Goal: Task Accomplishment & Management: Manage account settings

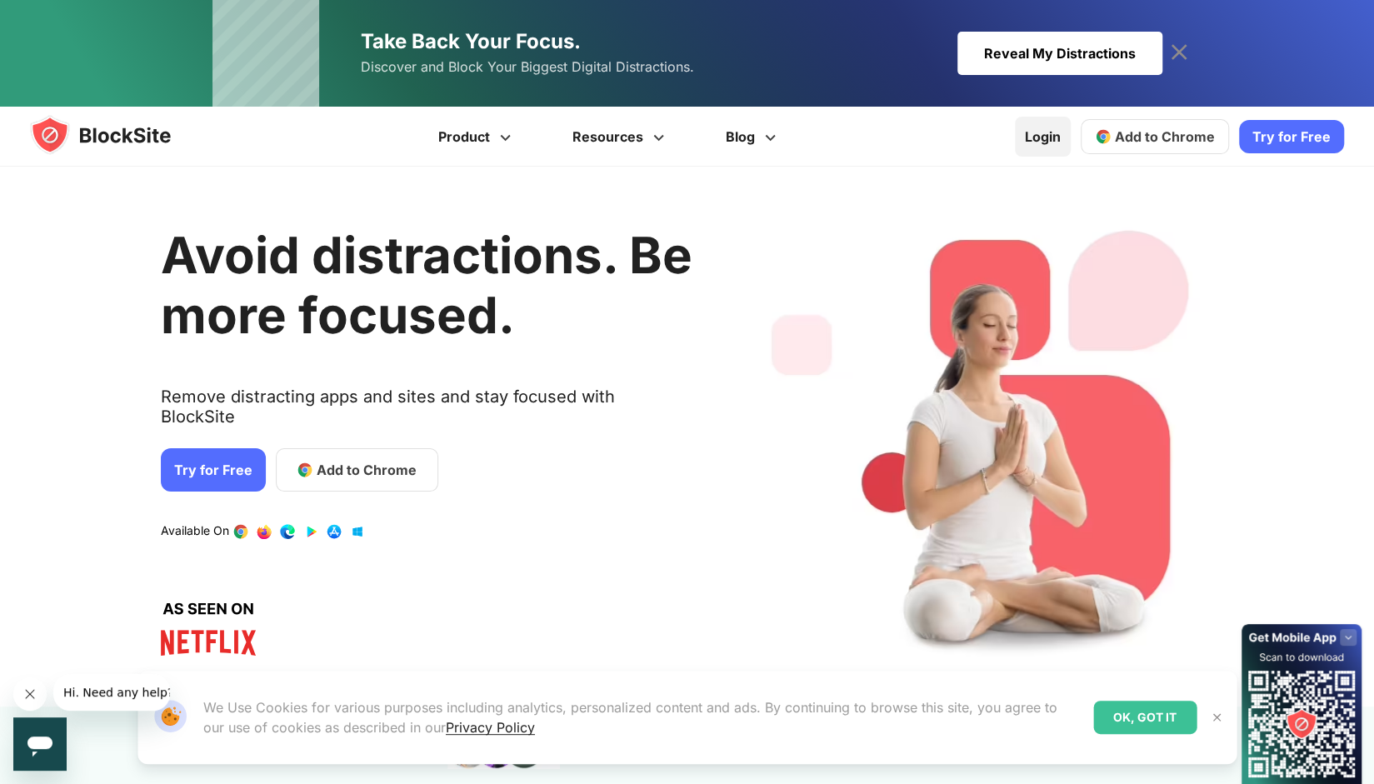
click at [1045, 140] on link "Login" at bounding box center [1043, 137] width 56 height 40
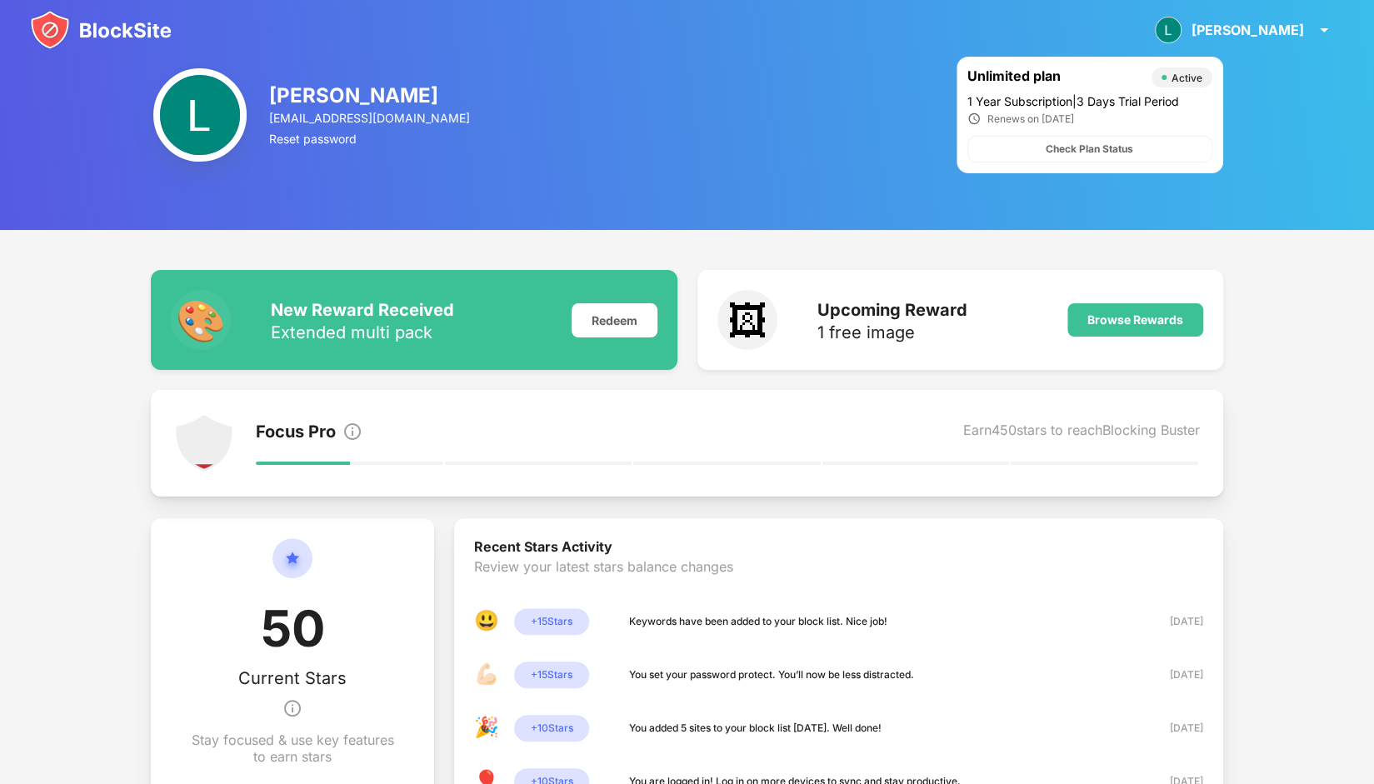
click at [208, 112] on img at bounding box center [199, 114] width 93 height 93
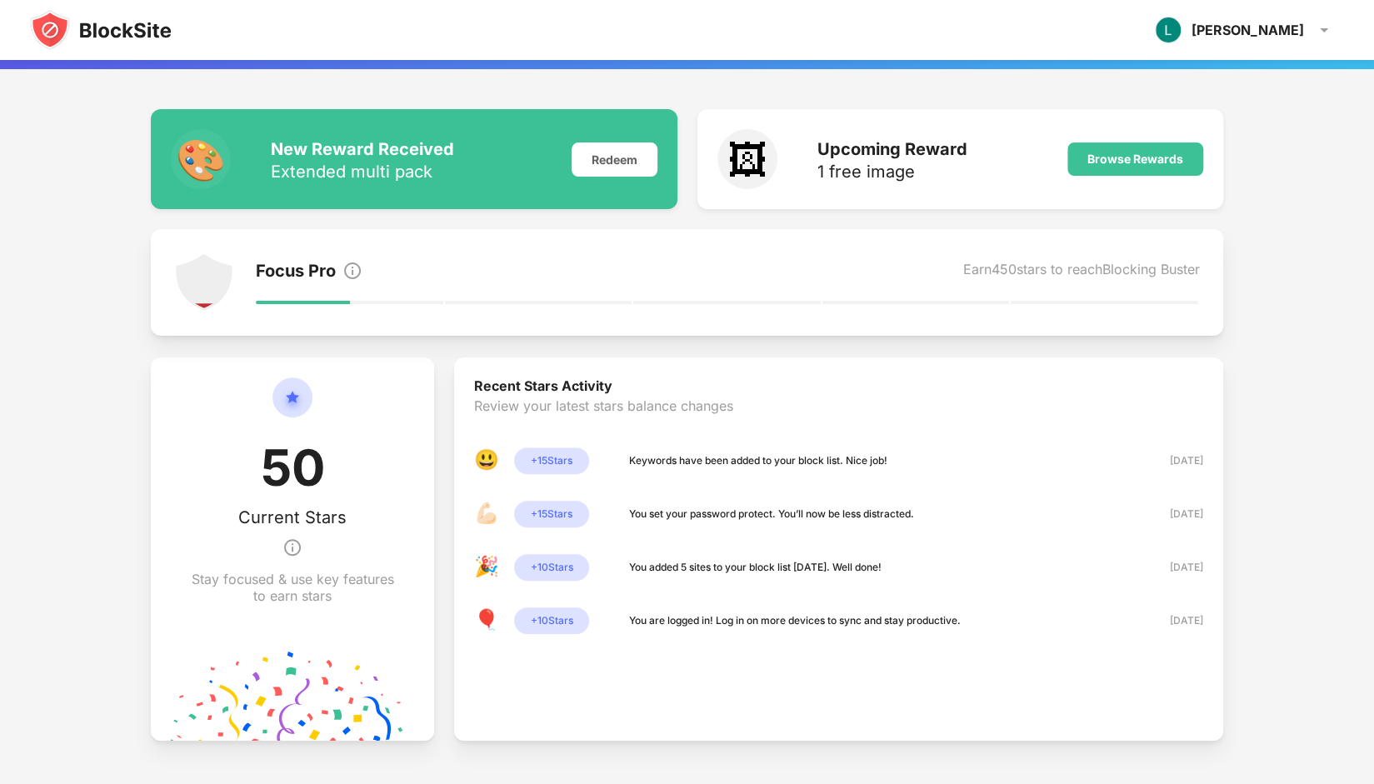
scroll to position [165, 0]
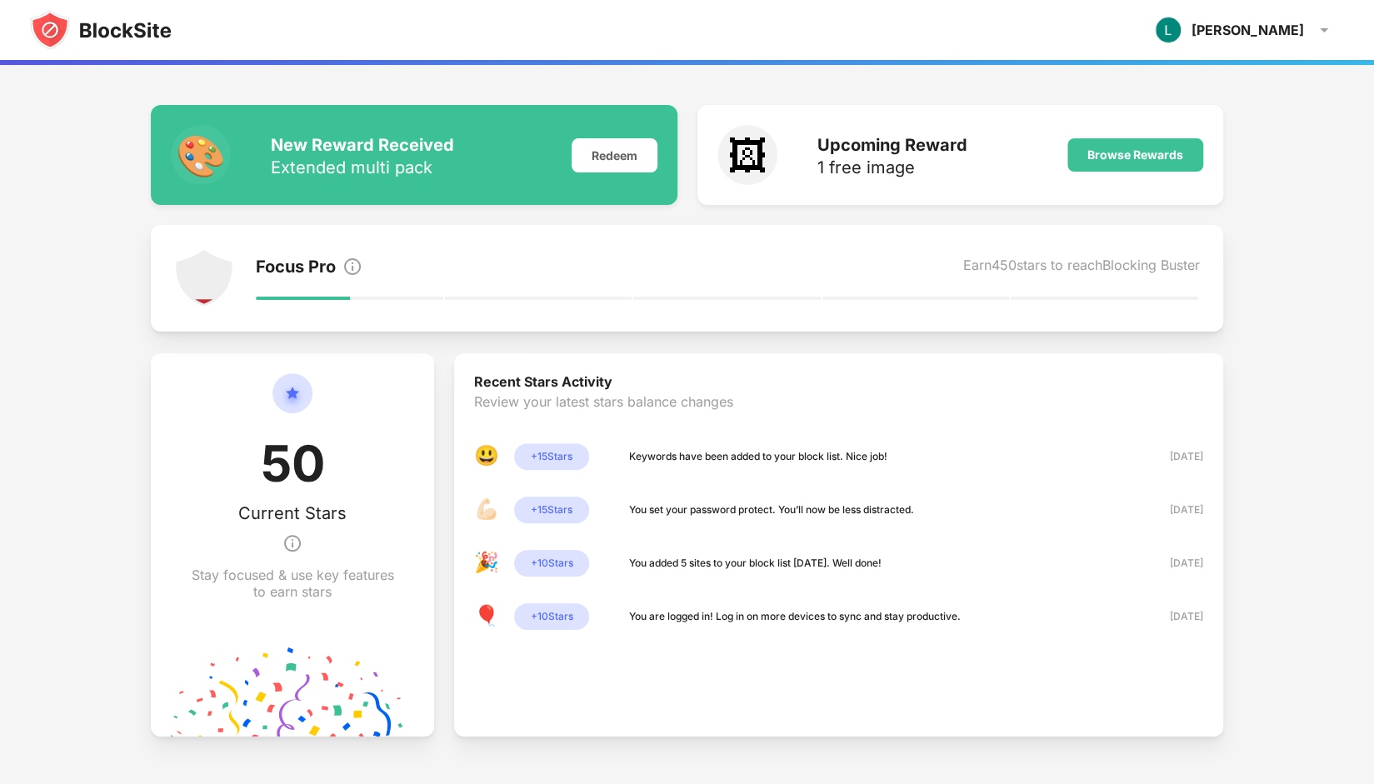
click at [312, 159] on div "Extended multi pack" at bounding box center [362, 167] width 183 height 17
click at [1296, 40] on div "Lori Lori Neilson View Account Insights Rewards Settings Support Log Out" at bounding box center [1244, 30] width 199 height 40
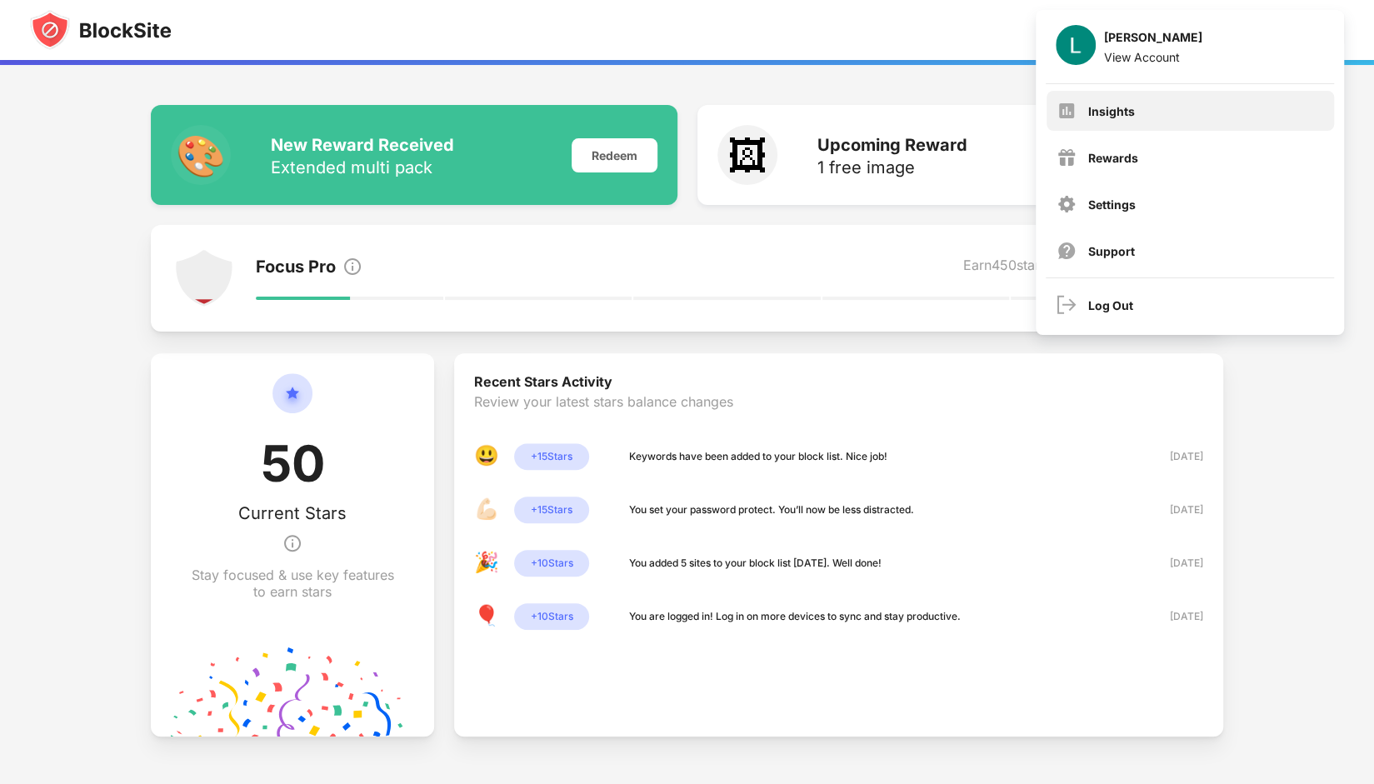
click at [1110, 119] on div "Insights" at bounding box center [1189, 111] width 287 height 40
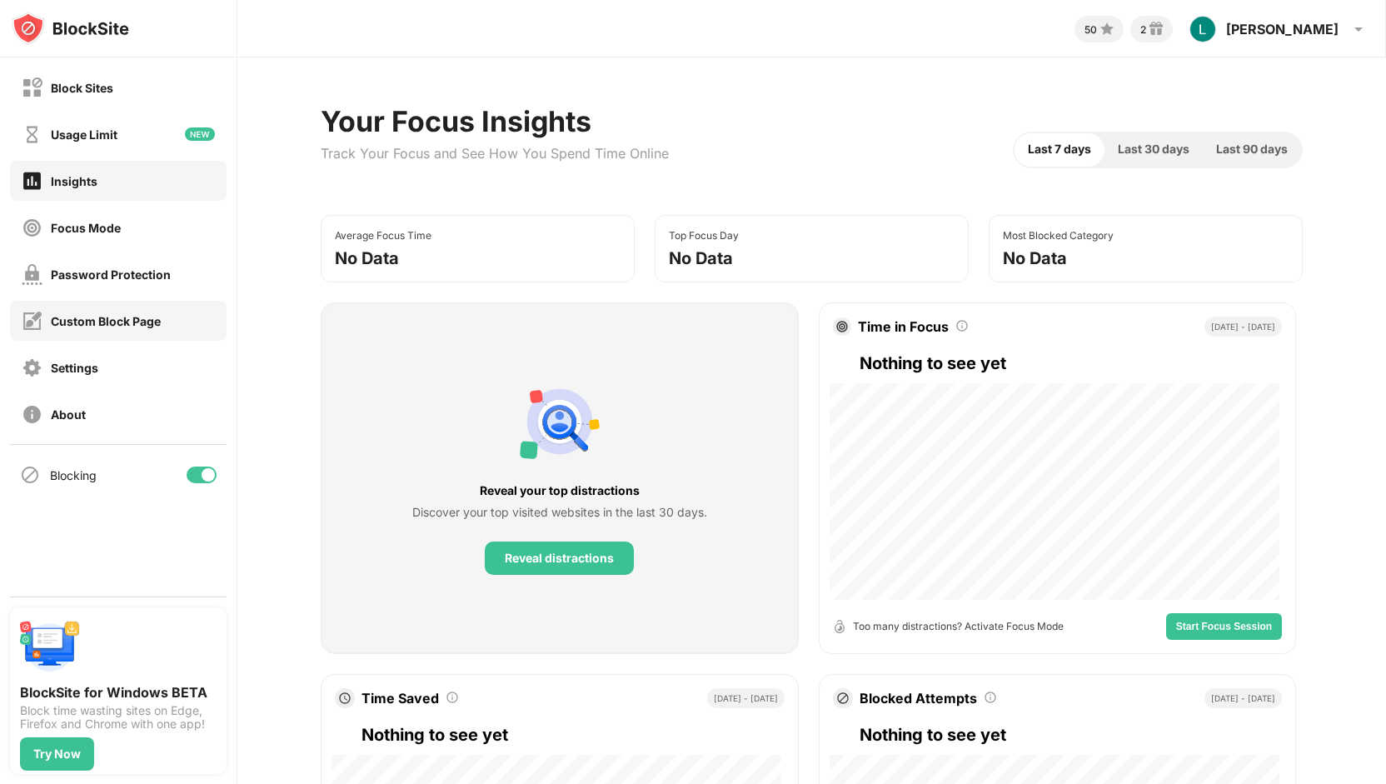
click at [118, 322] on div "Custom Block Page" at bounding box center [106, 321] width 110 height 14
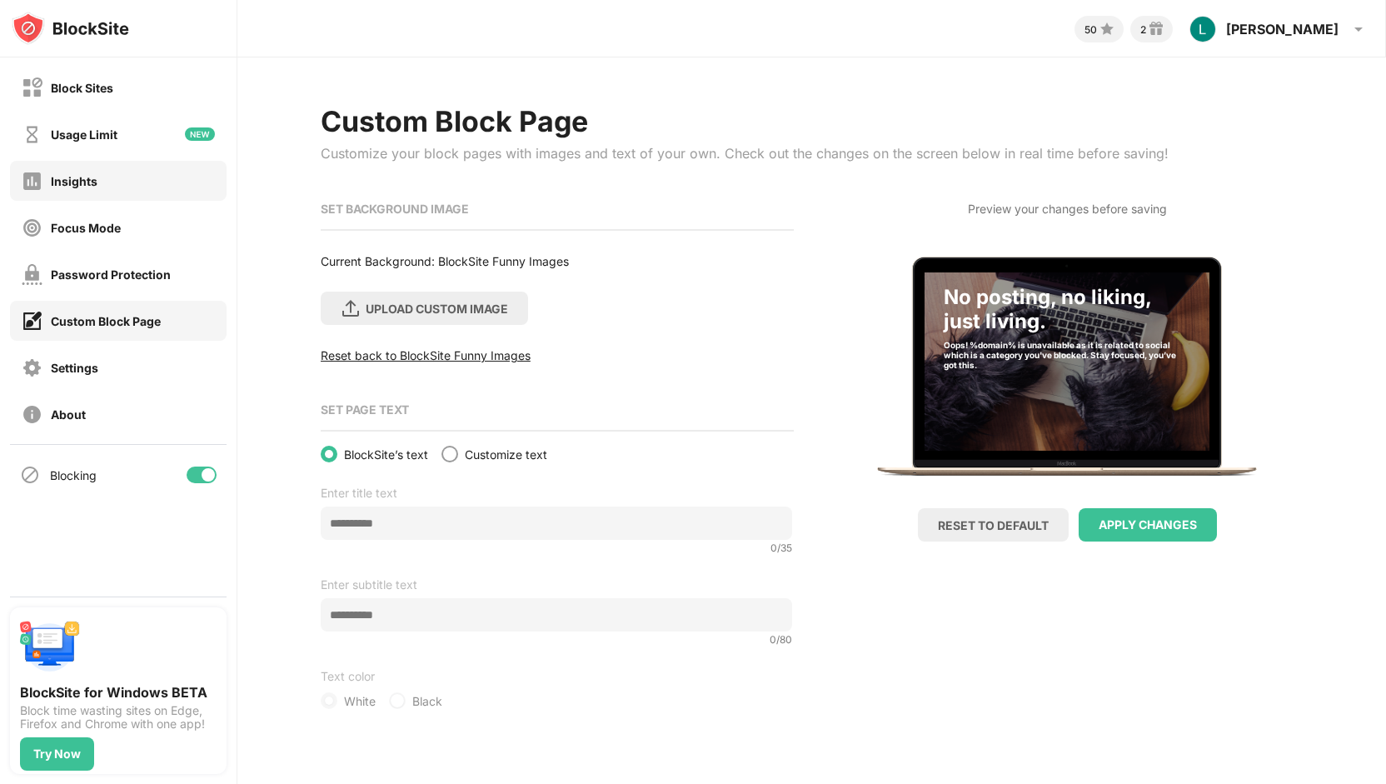
click at [73, 189] on div "Insights" at bounding box center [60, 181] width 76 height 21
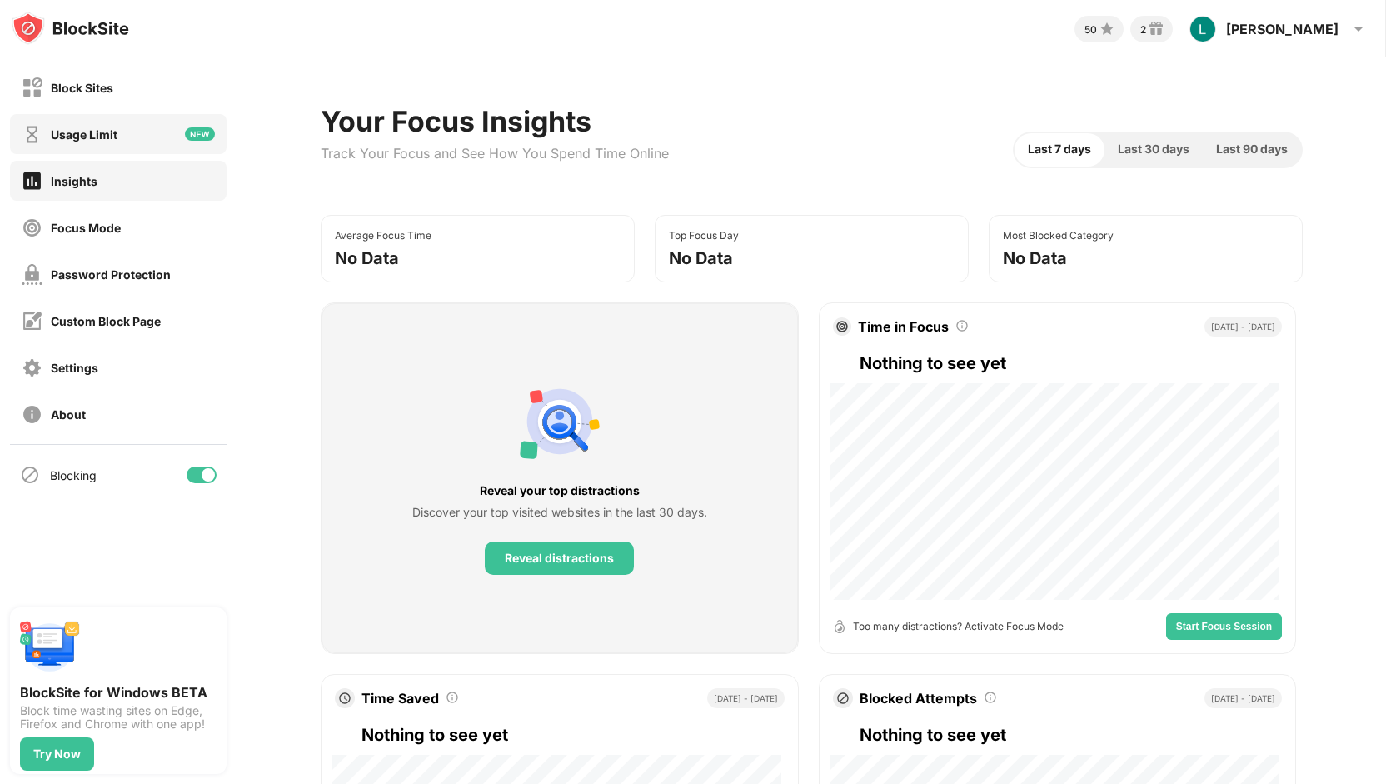
click at [80, 137] on div "Usage Limit" at bounding box center [84, 134] width 67 height 14
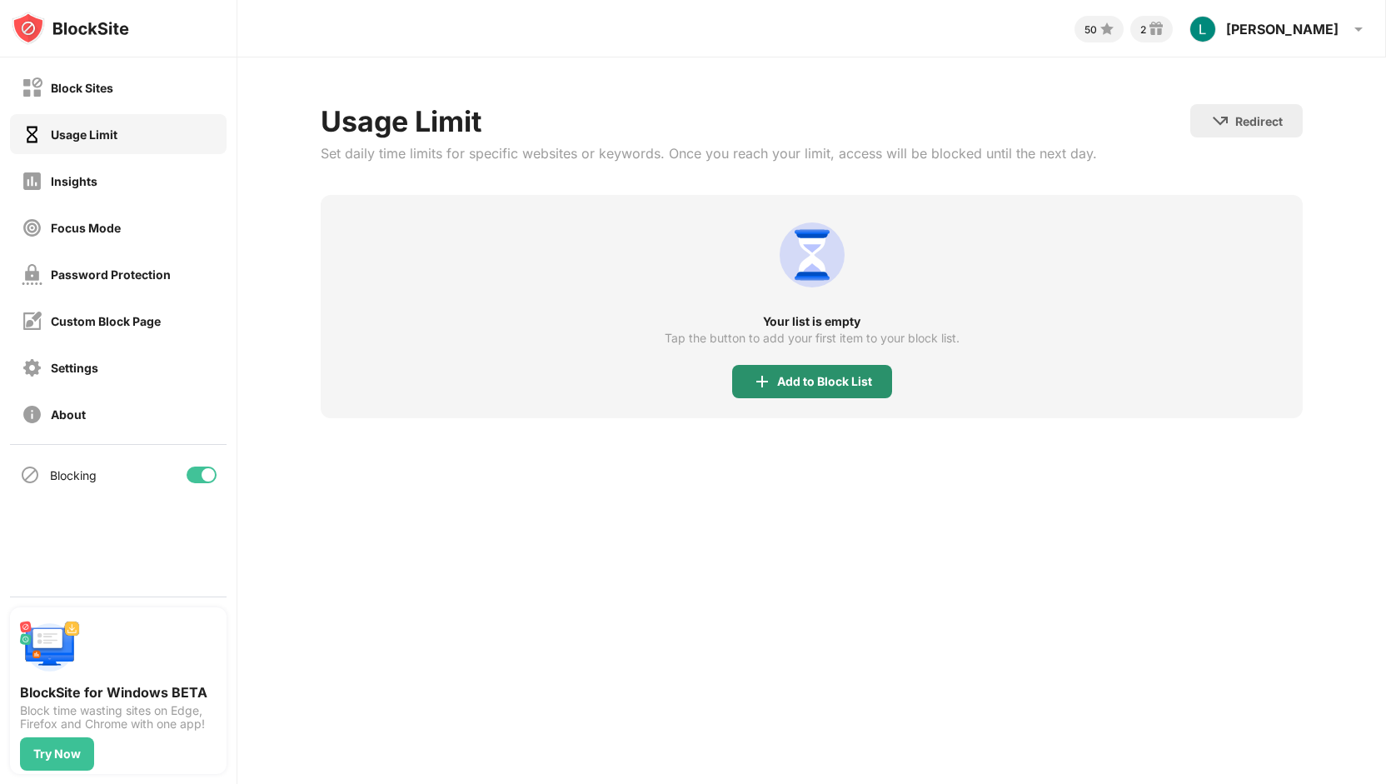
click at [804, 392] on div "Add to Block List" at bounding box center [812, 381] width 160 height 33
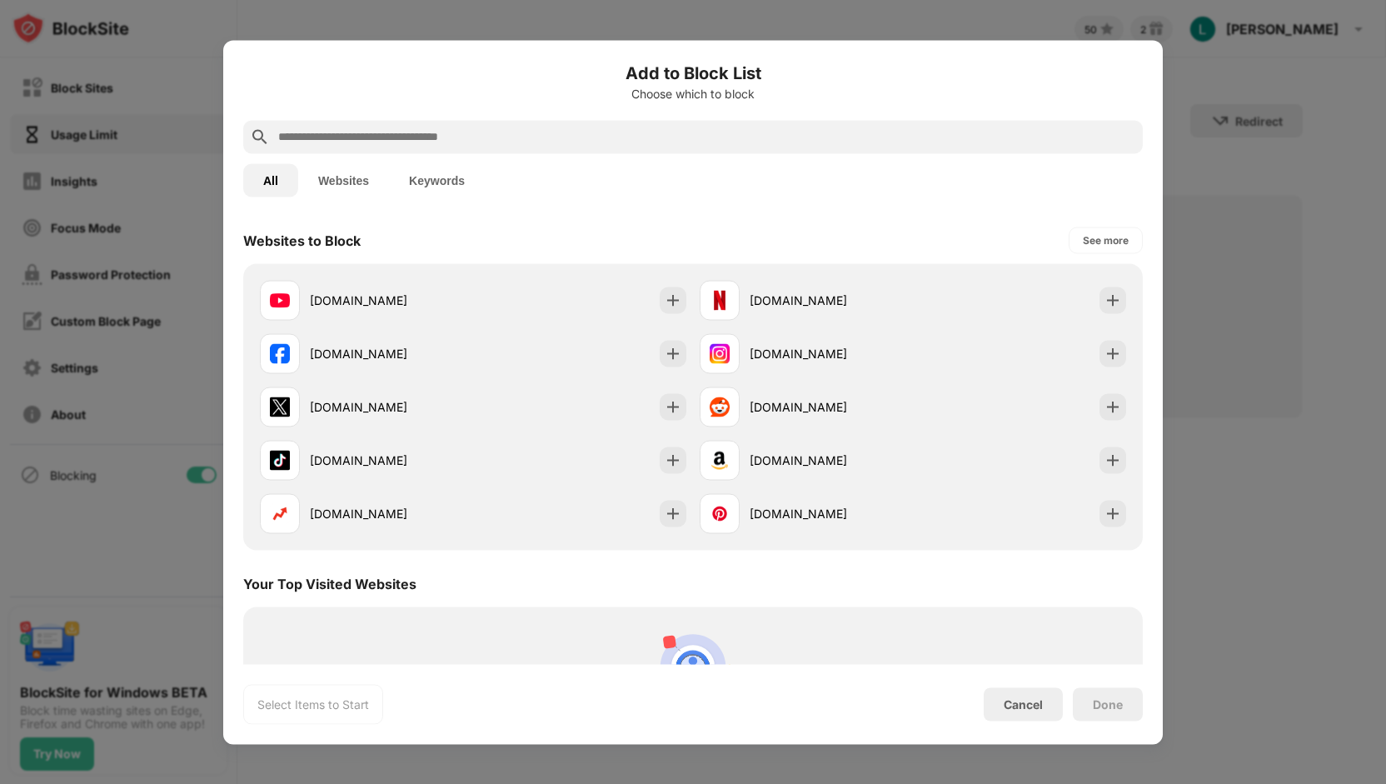
click at [345, 132] on input "text" at bounding box center [707, 137] width 860 height 20
click at [348, 172] on button "Websites" at bounding box center [343, 179] width 91 height 33
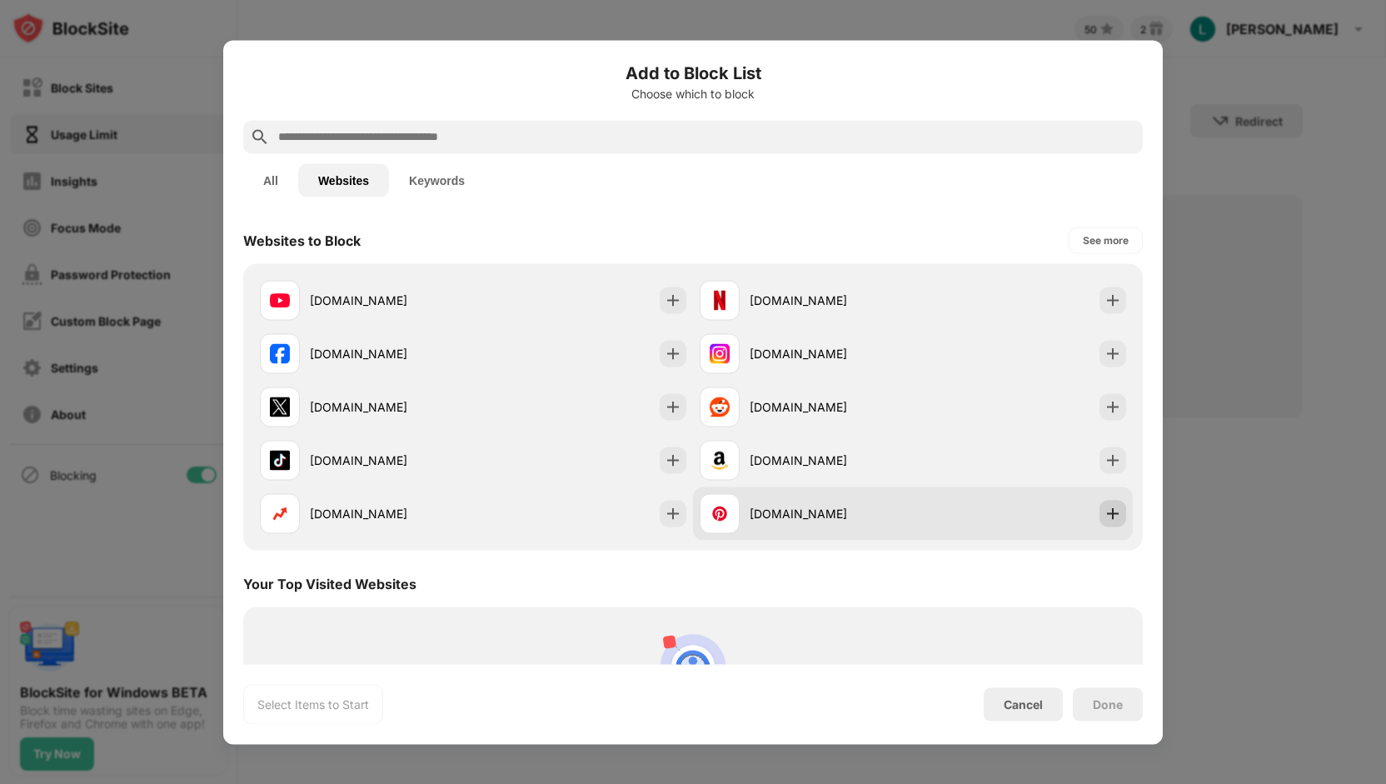
click at [1105, 512] on img at bounding box center [1113, 513] width 17 height 17
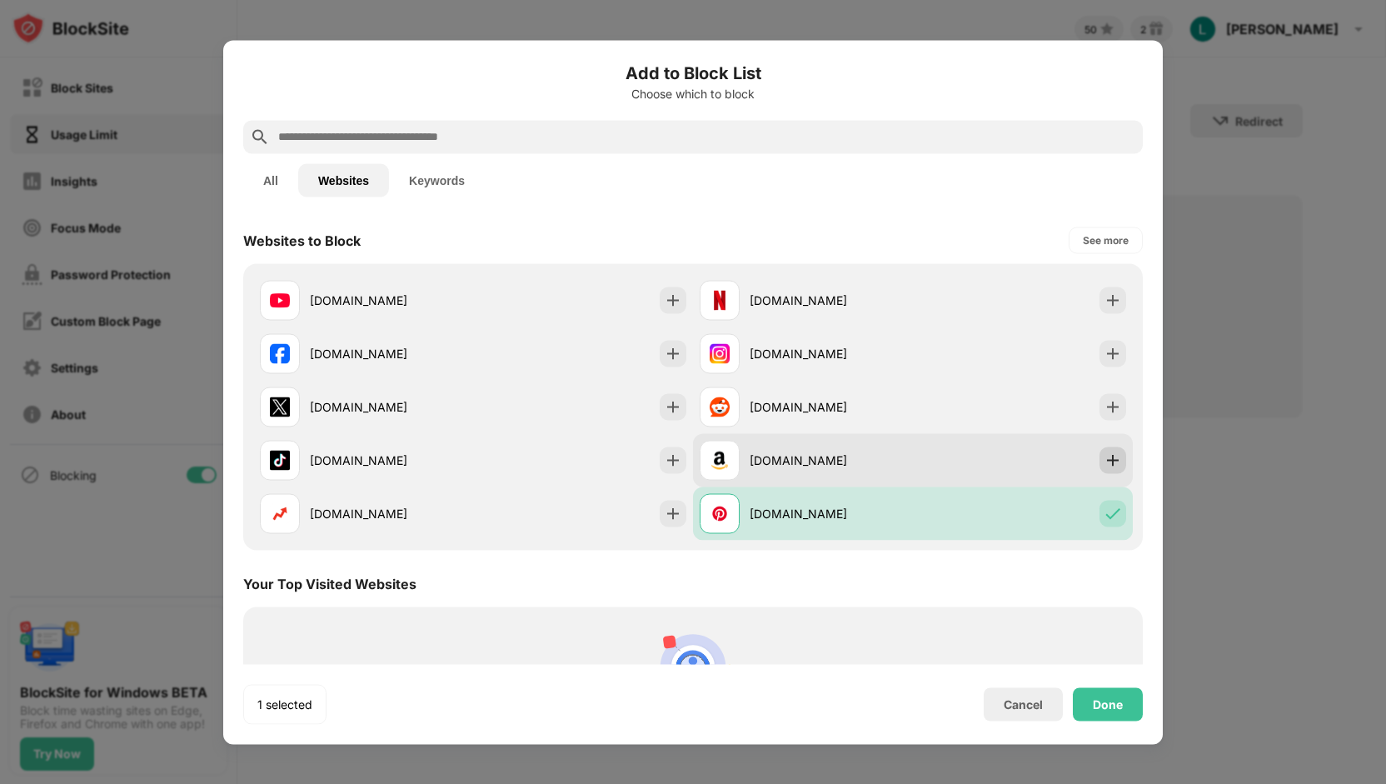
click at [1105, 459] on img at bounding box center [1113, 460] width 17 height 17
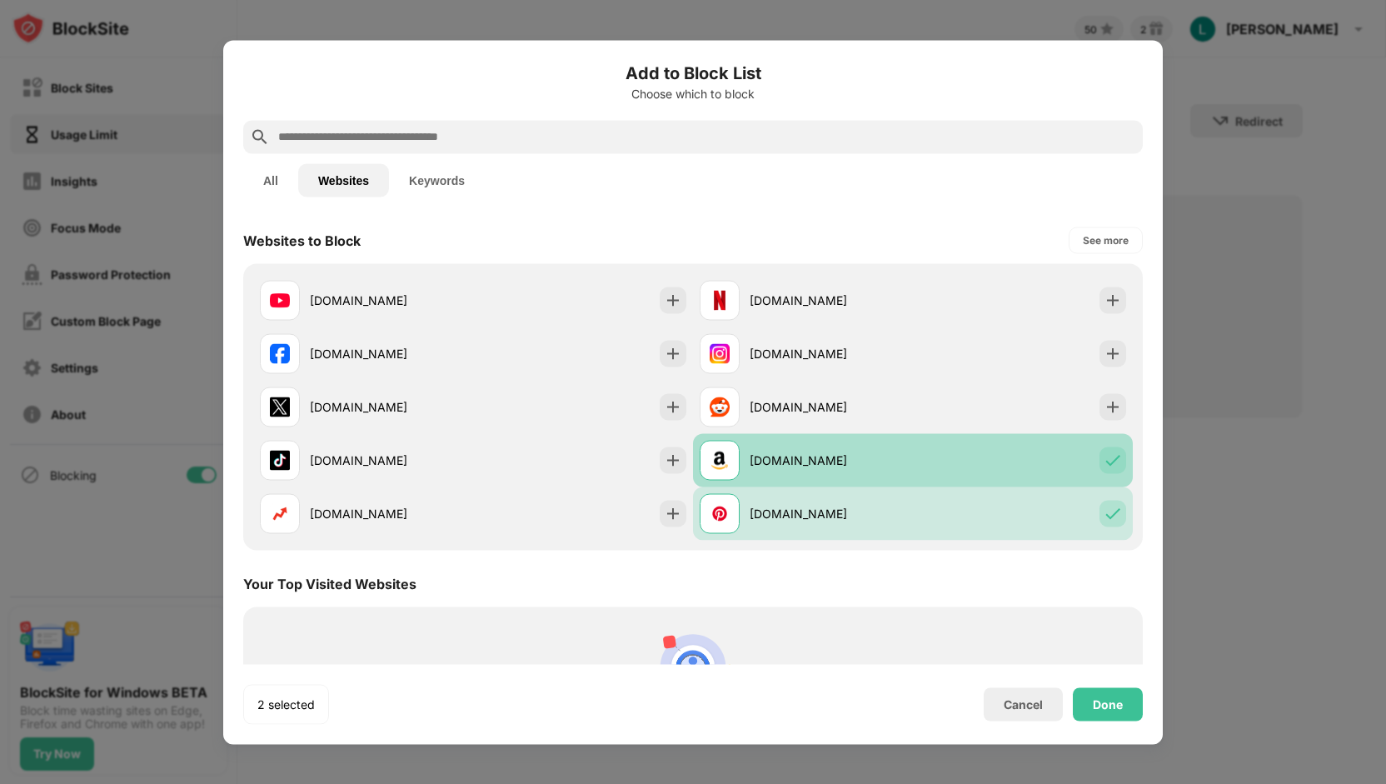
click at [1105, 459] on img at bounding box center [1113, 460] width 17 height 17
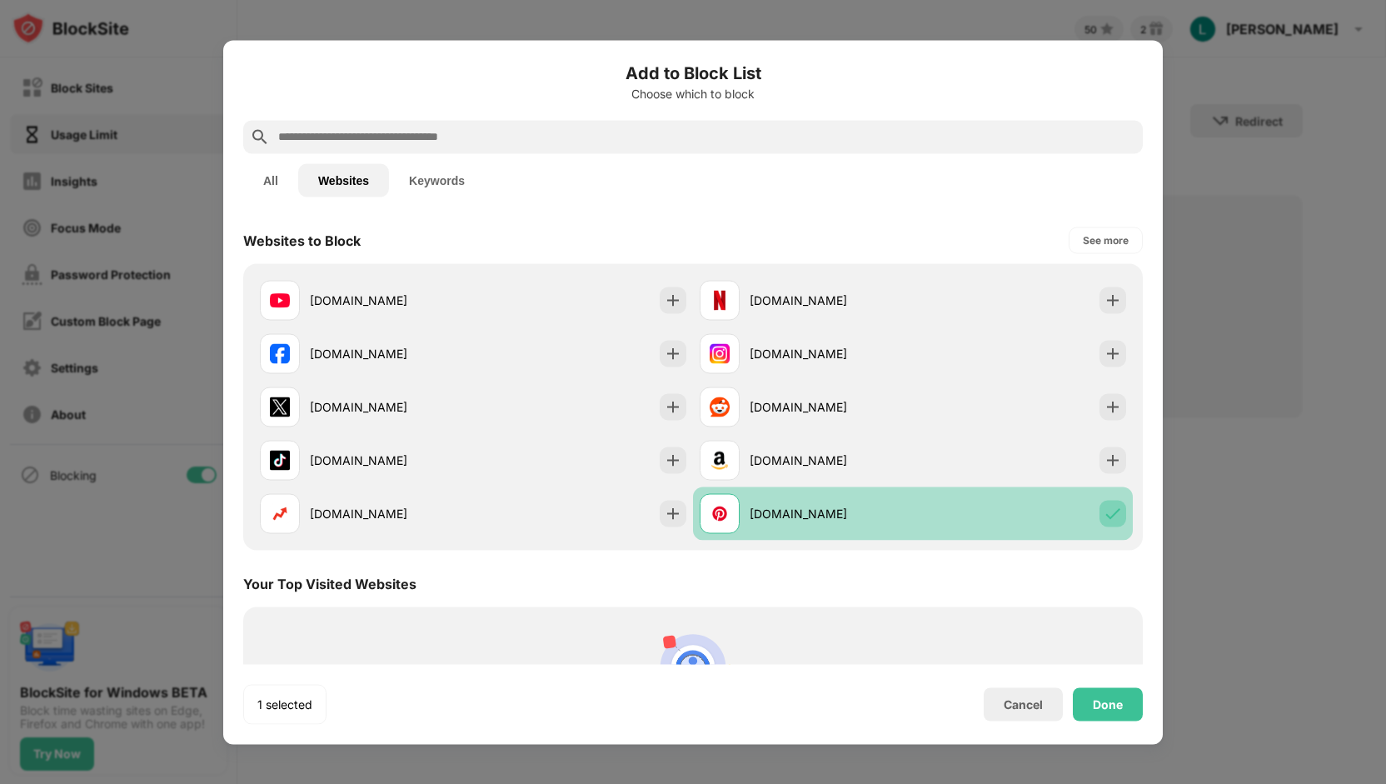
click at [1105, 512] on img at bounding box center [1113, 513] width 17 height 17
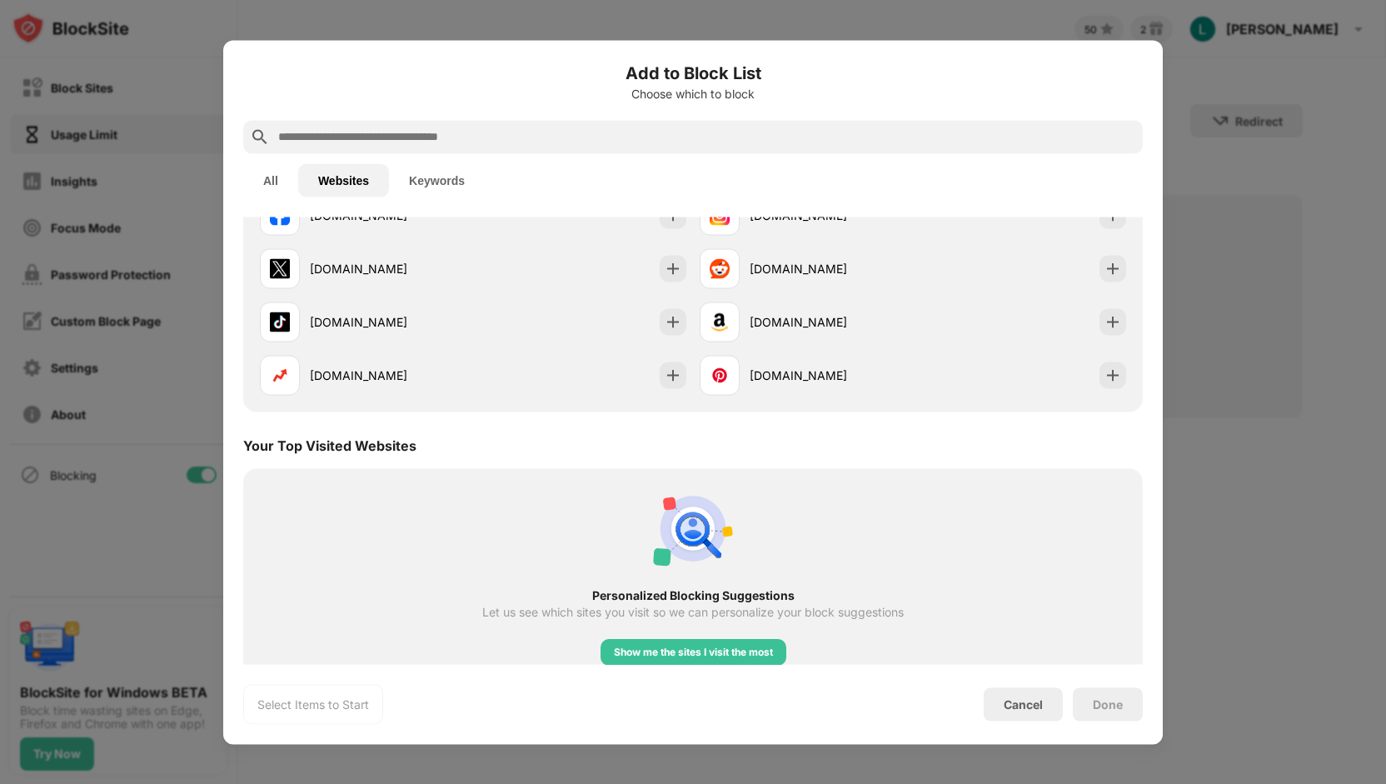
scroll to position [158, 0]
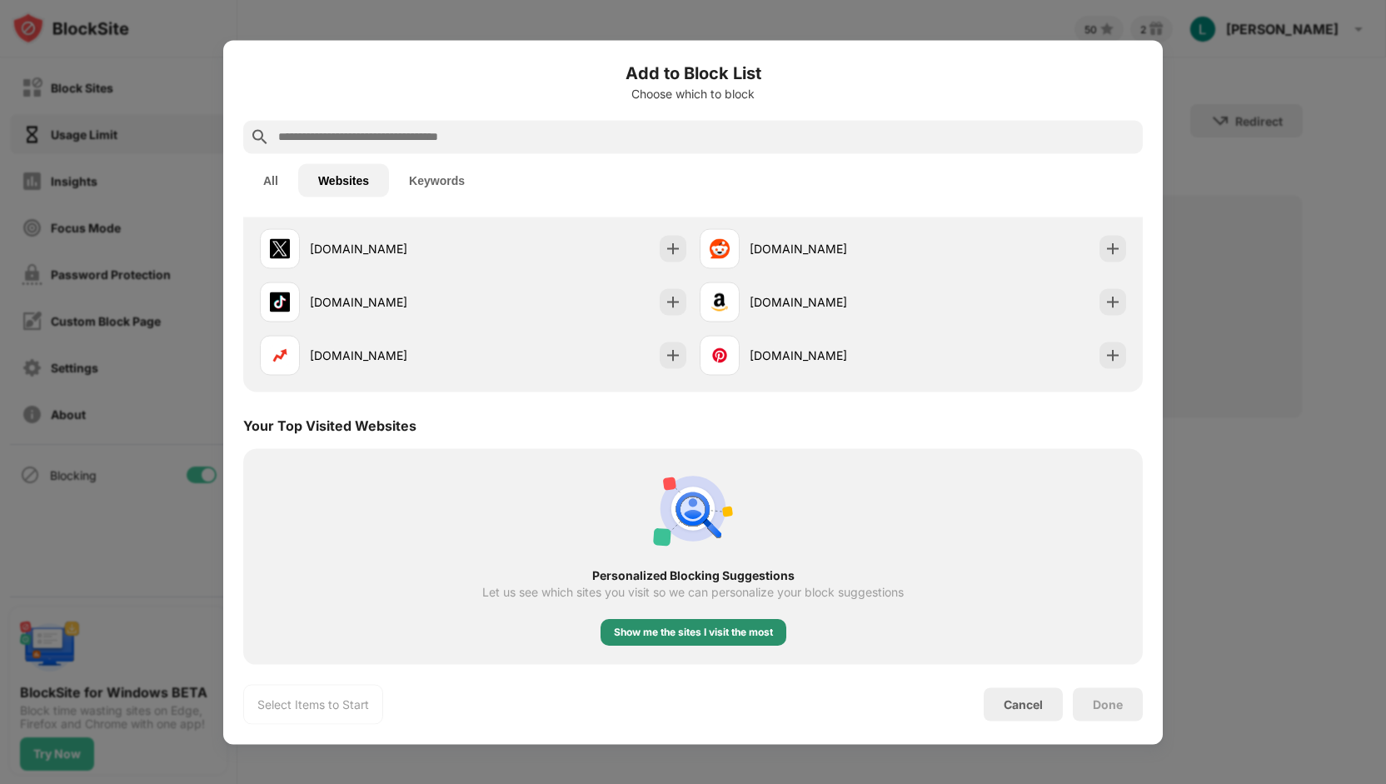
click at [713, 623] on div "Show me the sites I visit the most" at bounding box center [693, 631] width 159 height 17
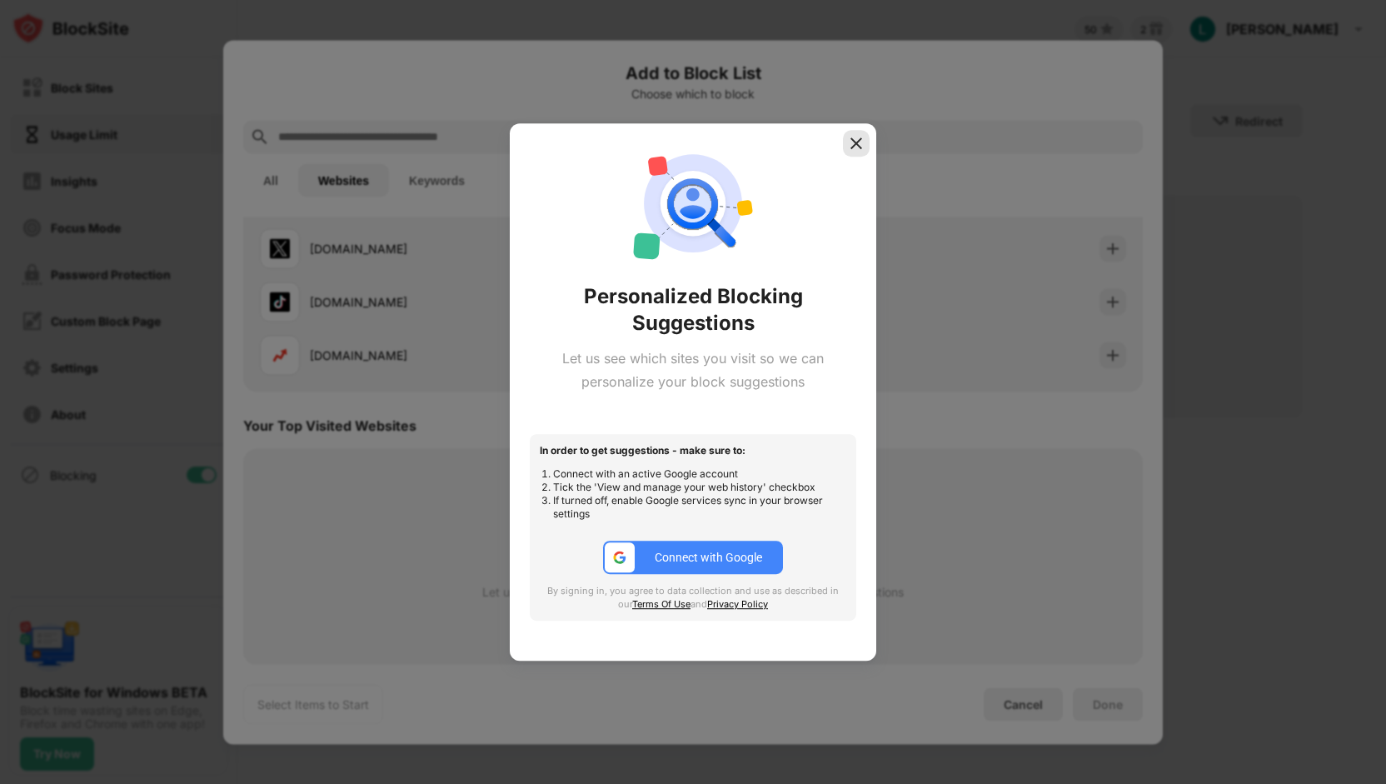
click at [858, 149] on img at bounding box center [856, 143] width 17 height 17
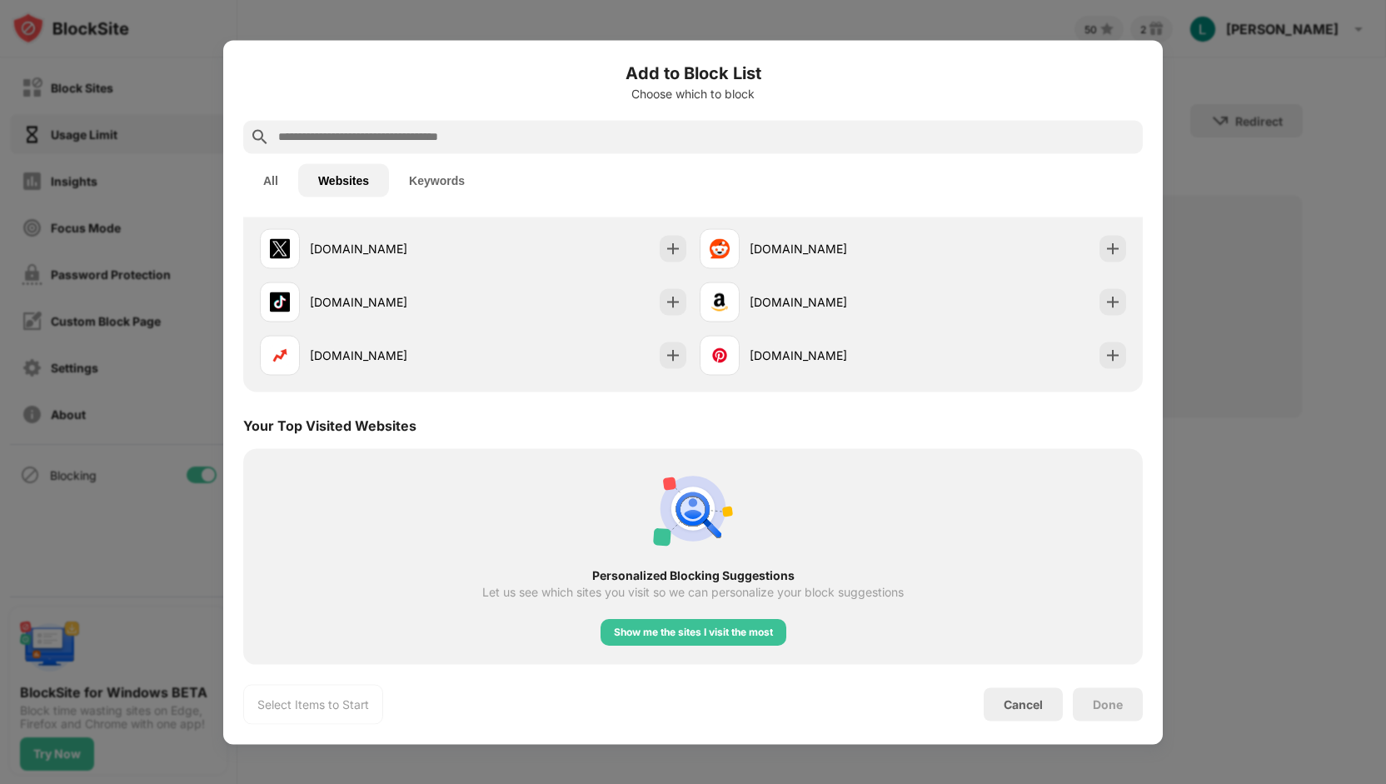
click at [272, 182] on button "All" at bounding box center [270, 179] width 55 height 33
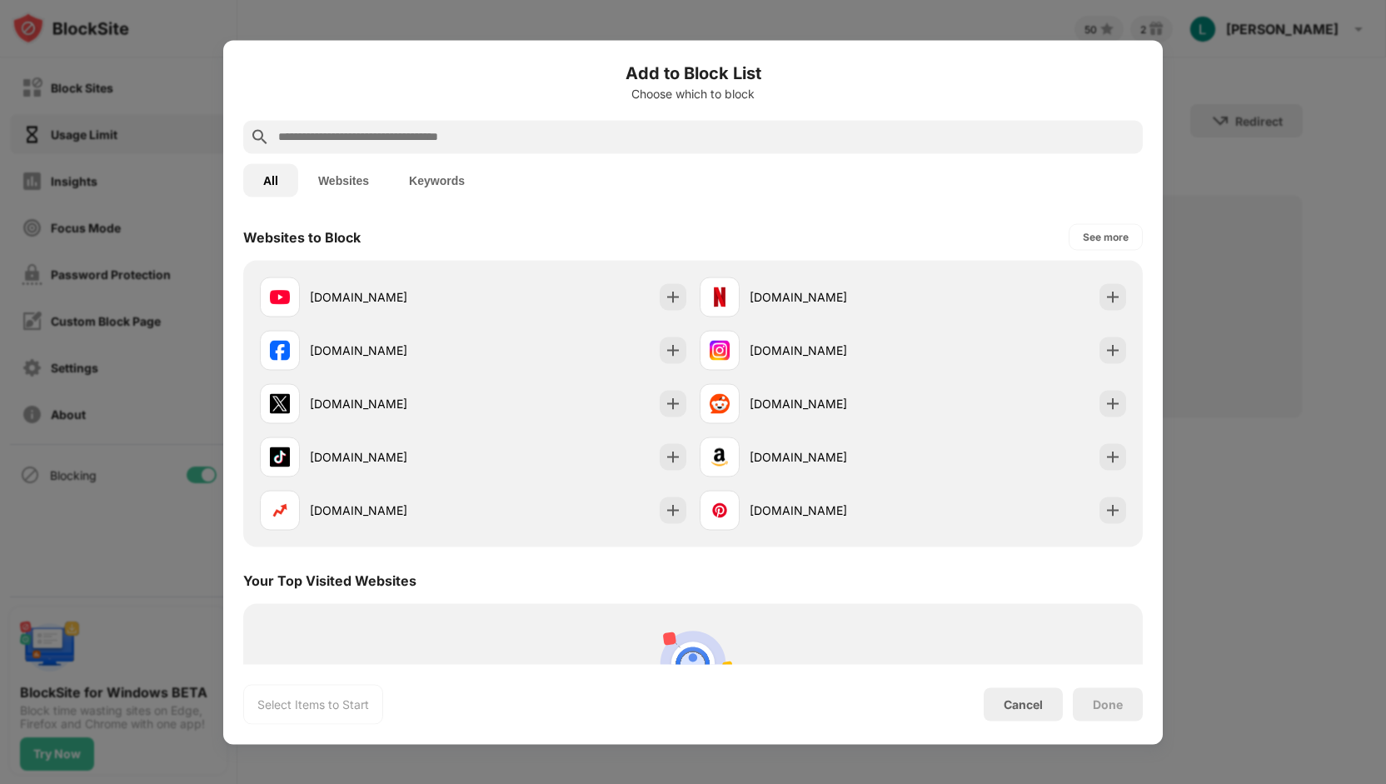
scroll to position [0, 0]
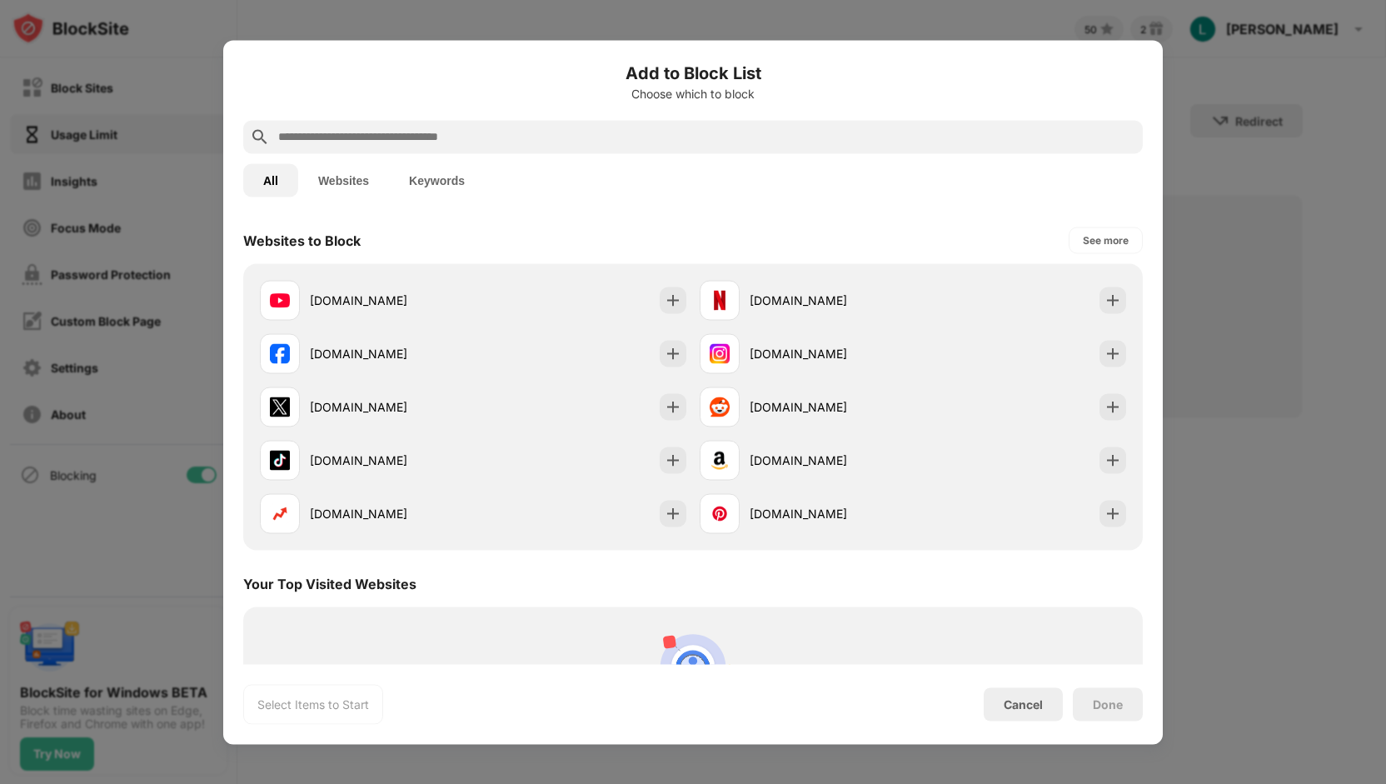
click at [483, 16] on div at bounding box center [693, 392] width 1386 height 784
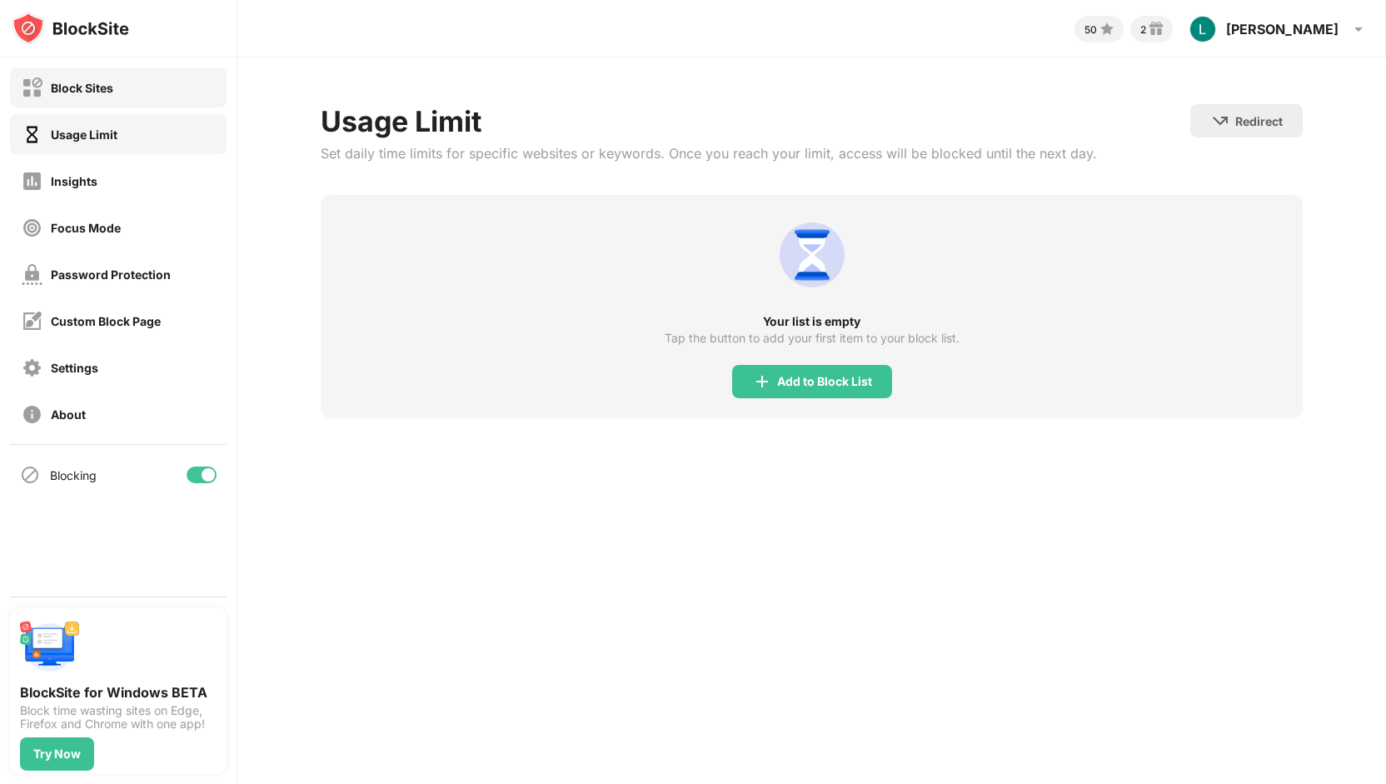
click at [73, 82] on div "Block Sites" at bounding box center [82, 88] width 62 height 14
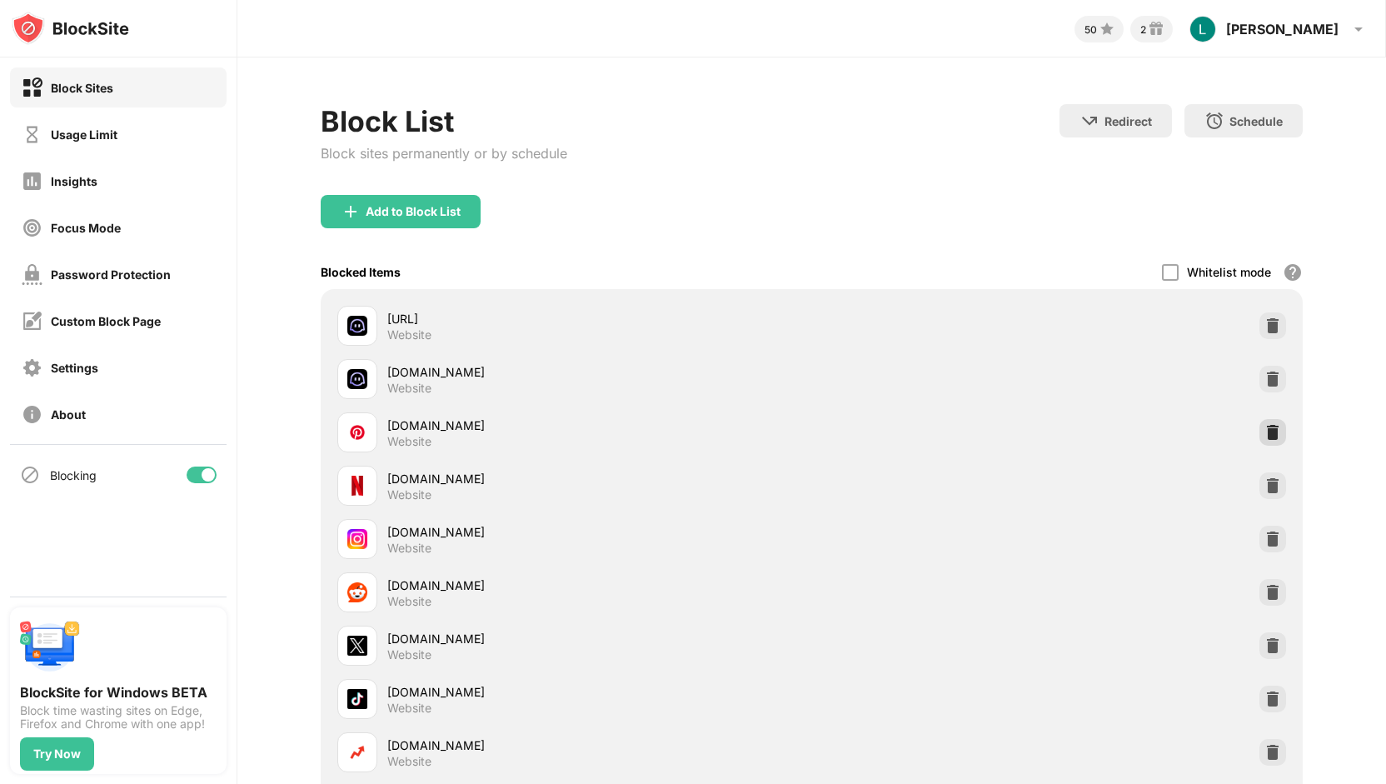
click at [1265, 431] on img at bounding box center [1273, 432] width 17 height 17
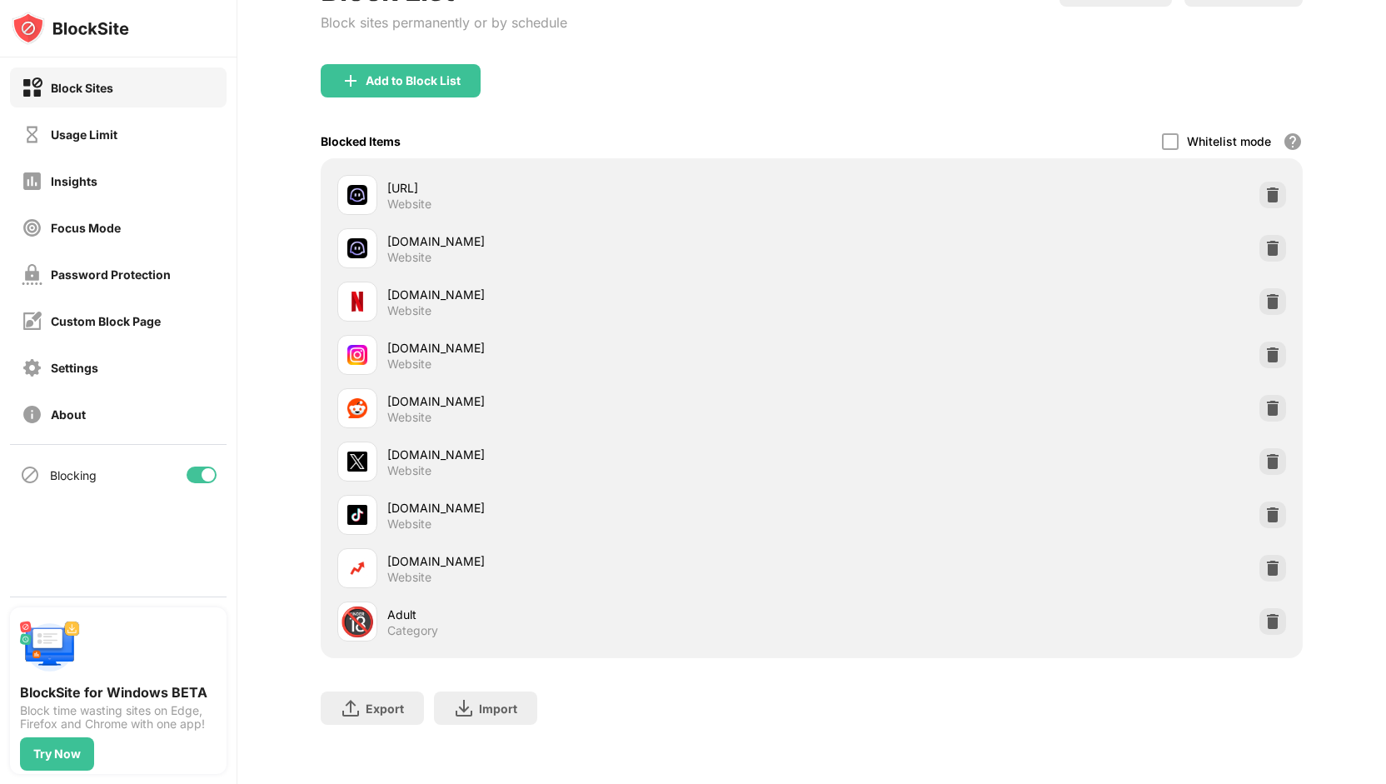
scroll to position [147, 0]
